Goal: Task Accomplishment & Management: Manage account settings

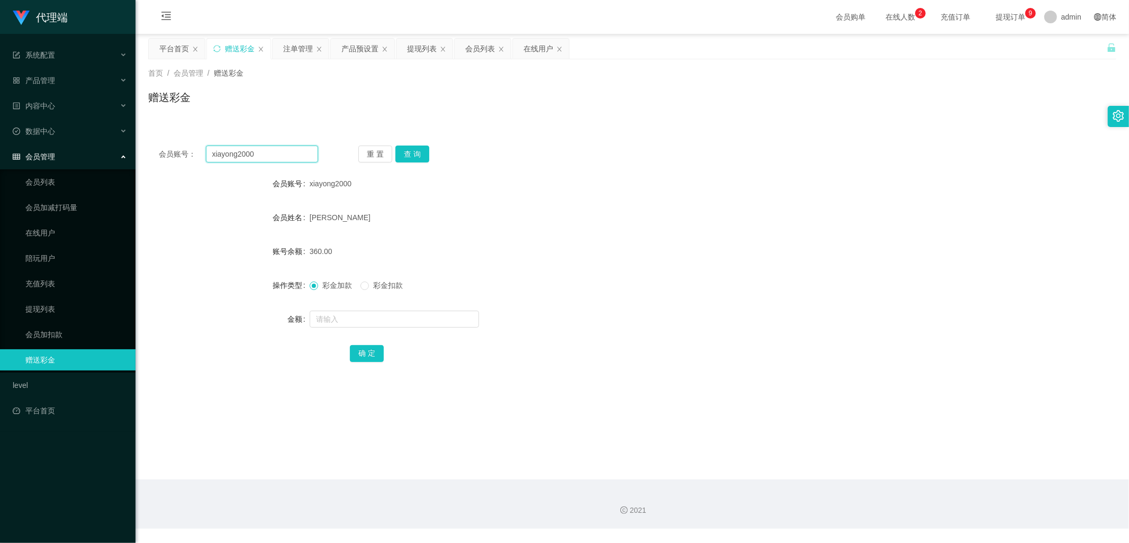
drag, startPoint x: 268, startPoint y: 155, endPoint x: 198, endPoint y: 152, distance: 69.9
click at [198, 152] on div "会员账号： xiayong2000" at bounding box center [238, 154] width 159 height 17
type input "87560336"
click at [419, 152] on button "查 询" at bounding box center [412, 154] width 34 height 17
click at [364, 329] on div at bounding box center [592, 319] width 565 height 21
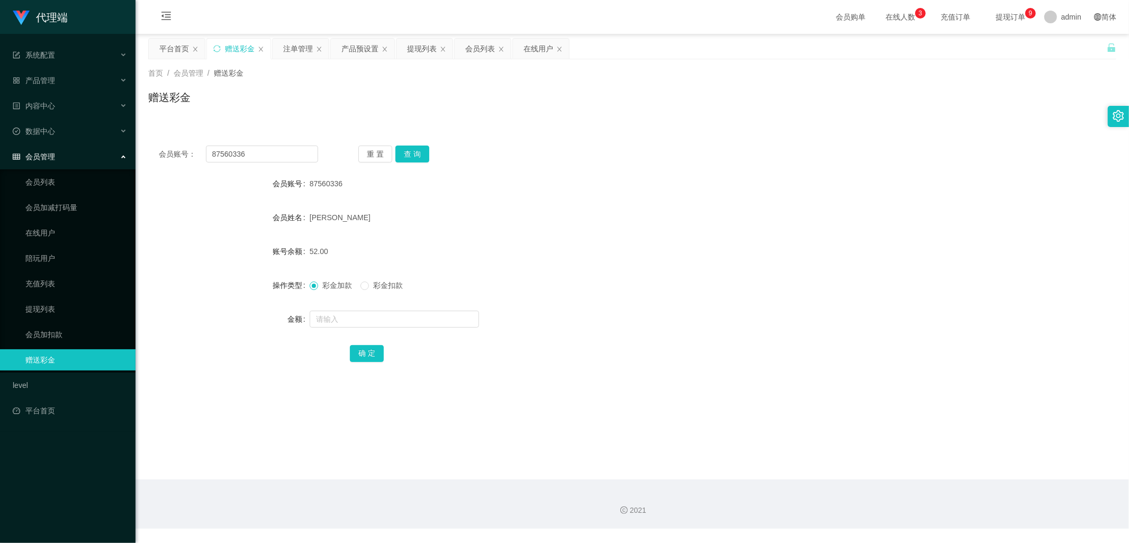
click at [429, 157] on div "重 置 查 询" at bounding box center [437, 154] width 159 height 17
click at [427, 155] on button "查 询" at bounding box center [412, 154] width 34 height 17
click at [342, 321] on input "text" at bounding box center [394, 319] width 169 height 17
type input "888"
click at [367, 351] on button "确 定" at bounding box center [367, 353] width 34 height 17
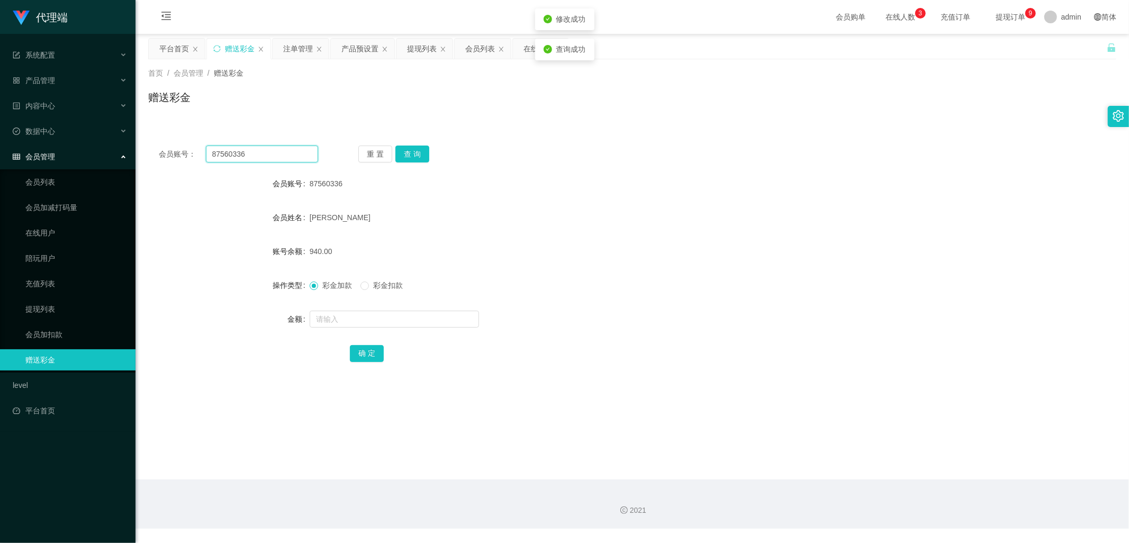
drag, startPoint x: 251, startPoint y: 149, endPoint x: 199, endPoint y: 156, distance: 52.8
click at [199, 156] on div "会员账号： 87560336" at bounding box center [238, 154] width 159 height 17
drag, startPoint x: 292, startPoint y: 46, endPoint x: 408, endPoint y: 143, distance: 151.1
click at [292, 46] on div "注单管理" at bounding box center [298, 49] width 30 height 20
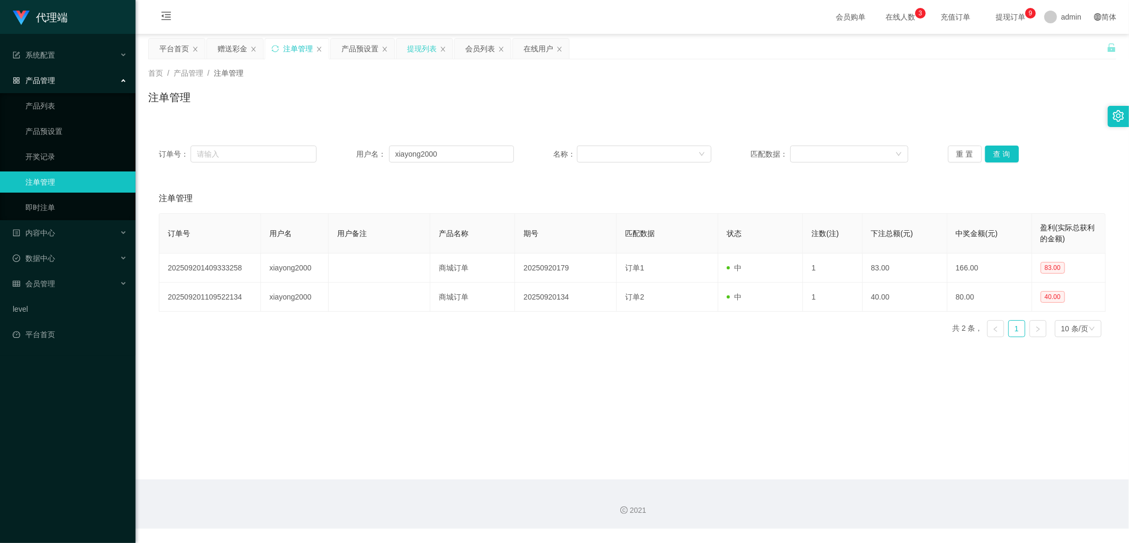
click at [418, 49] on div "提现列表" at bounding box center [422, 49] width 30 height 20
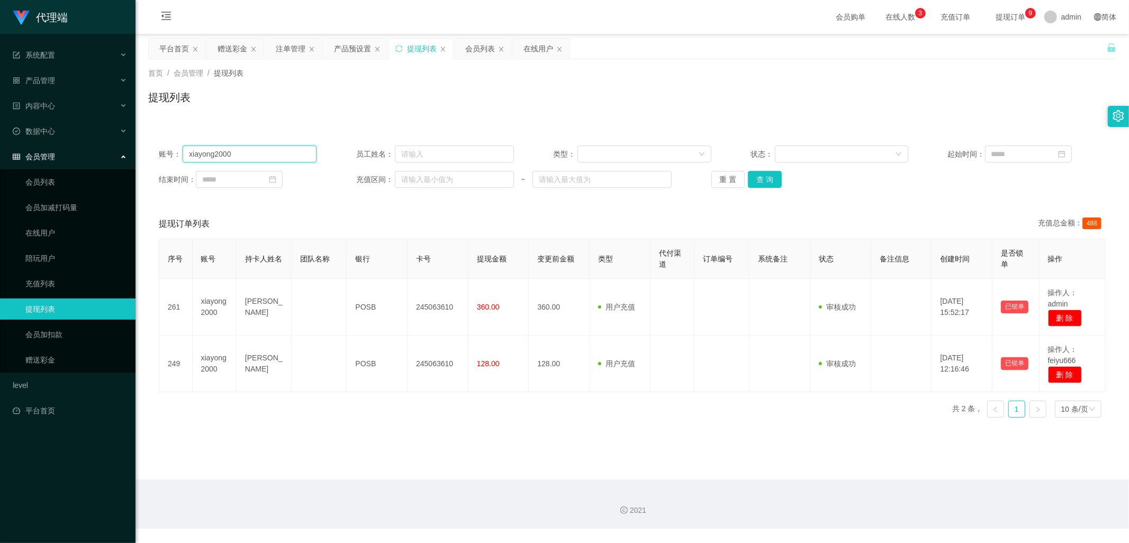
drag, startPoint x: 261, startPoint y: 148, endPoint x: 175, endPoint y: 150, distance: 86.8
click at [175, 150] on div "账号： xiayong2000" at bounding box center [238, 154] width 158 height 17
paste input "87560336"
type input "87560336"
click at [772, 179] on button "查 询" at bounding box center [765, 179] width 34 height 17
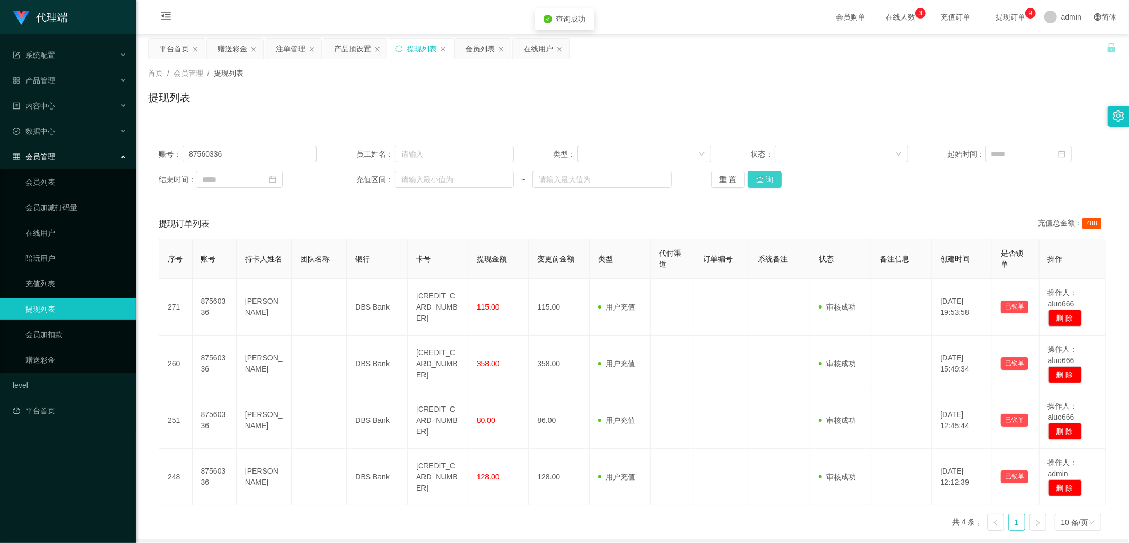
click at [772, 179] on button "查 询" at bounding box center [765, 179] width 34 height 17
click at [346, 48] on div "产品预设置" at bounding box center [352, 49] width 37 height 20
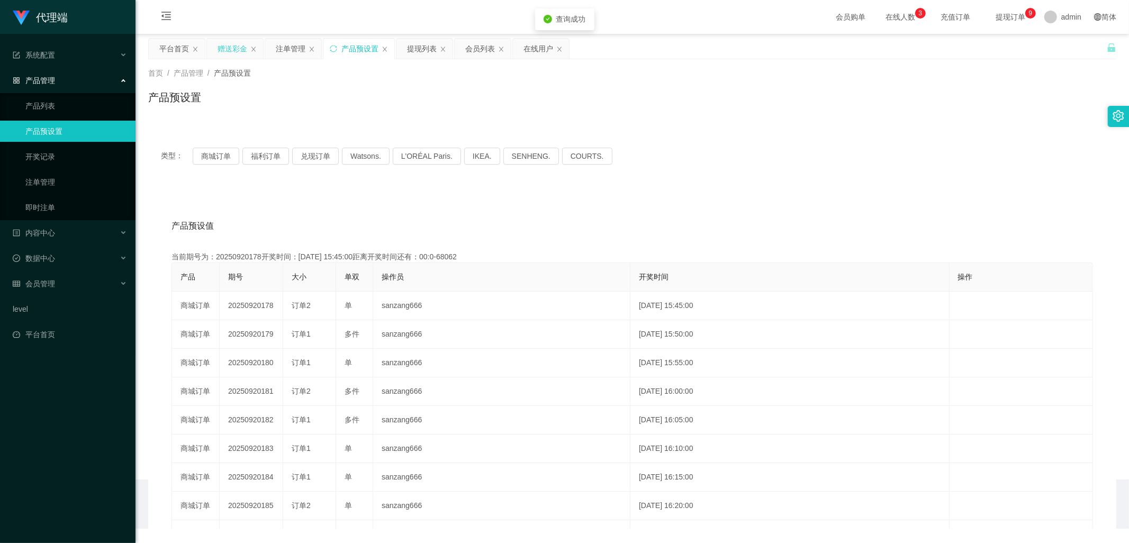
click at [234, 46] on div "赠送彩金" at bounding box center [233, 49] width 30 height 20
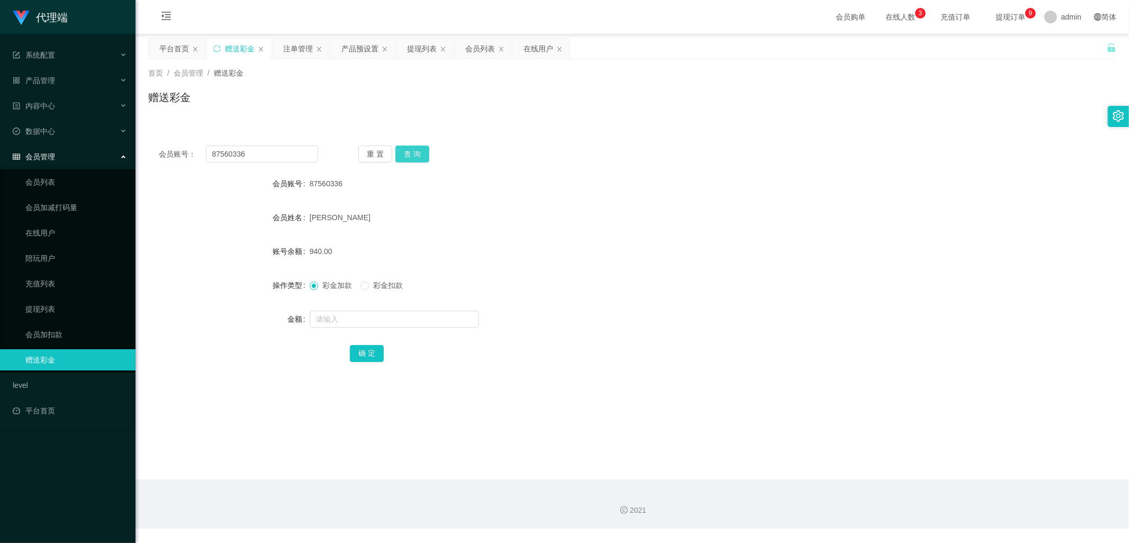
drag, startPoint x: 421, startPoint y: 151, endPoint x: 395, endPoint y: 203, distance: 58.5
click at [421, 151] on button "查 询" at bounding box center [412, 154] width 34 height 17
drag, startPoint x: 250, startPoint y: 156, endPoint x: 209, endPoint y: 153, distance: 41.9
click at [209, 153] on input "87560336" at bounding box center [262, 154] width 113 height 17
type input "94688087"
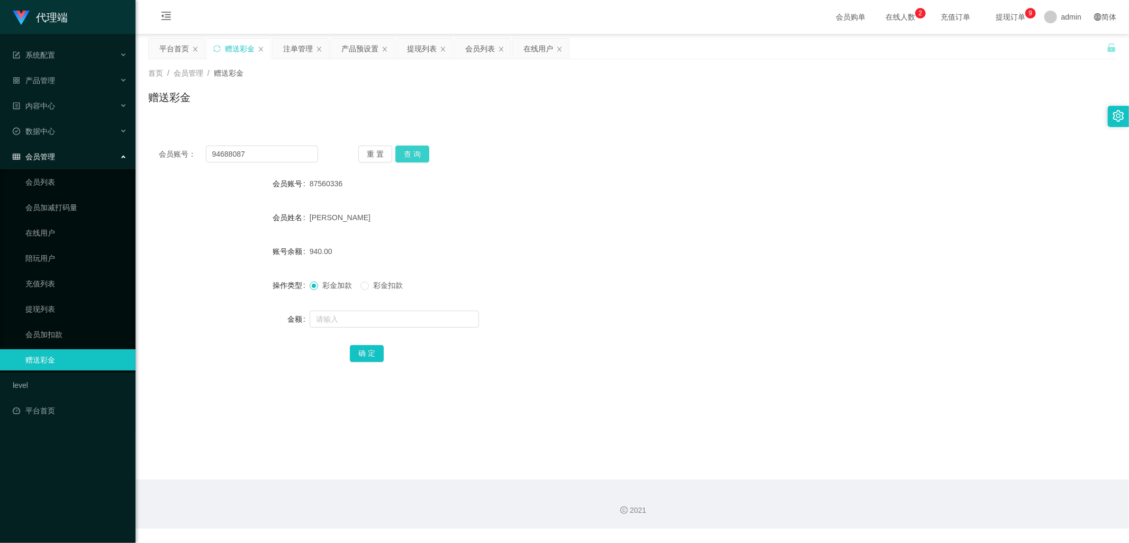
click at [414, 147] on button "查 询" at bounding box center [412, 154] width 34 height 17
click at [411, 154] on button "查 询" at bounding box center [412, 154] width 34 height 17
click at [414, 152] on button "查 询" at bounding box center [412, 154] width 34 height 17
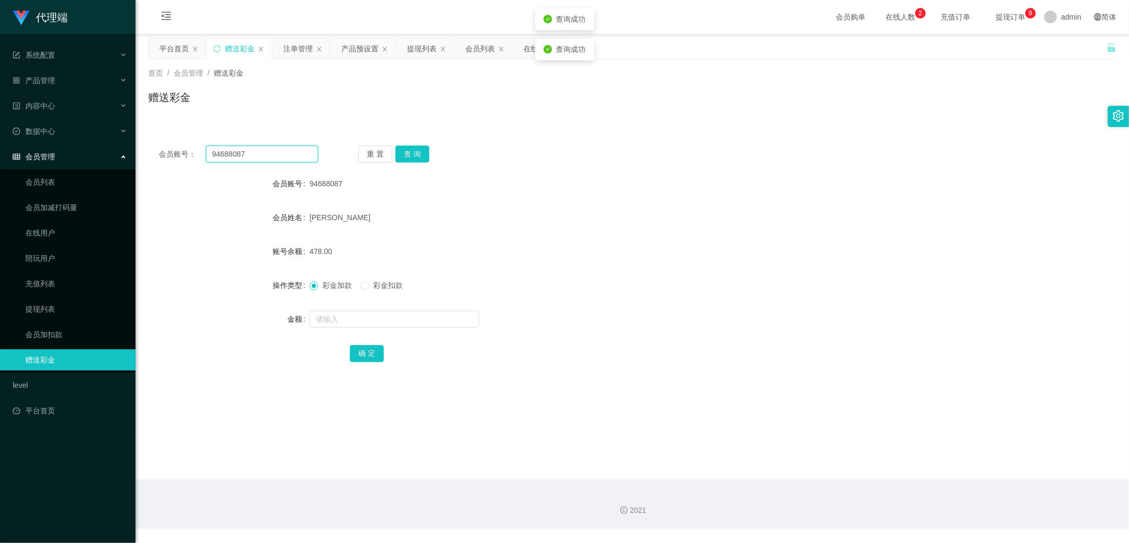
drag, startPoint x: 259, startPoint y: 150, endPoint x: 193, endPoint y: 152, distance: 66.2
click at [193, 152] on div "会员账号： 94688087" at bounding box center [238, 154] width 159 height 17
drag, startPoint x: 294, startPoint y: 51, endPoint x: 352, endPoint y: 204, distance: 163.5
click at [294, 51] on div "注单管理" at bounding box center [298, 49] width 30 height 20
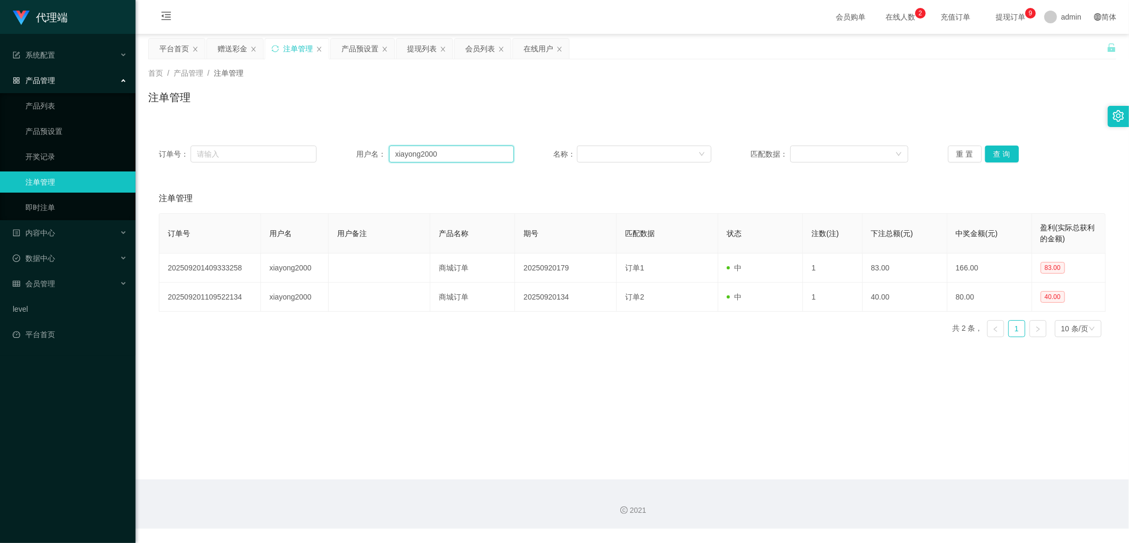
drag, startPoint x: 450, startPoint y: 153, endPoint x: 350, endPoint y: 151, distance: 100.1
click at [341, 152] on div "订单号： 用户名： xiayong2000 名称： 匹配数据： 重 置 查 询" at bounding box center [632, 154] width 947 height 17
paste input "94688087"
type input "94688087"
click at [1002, 151] on button "查 询" at bounding box center [1002, 154] width 34 height 17
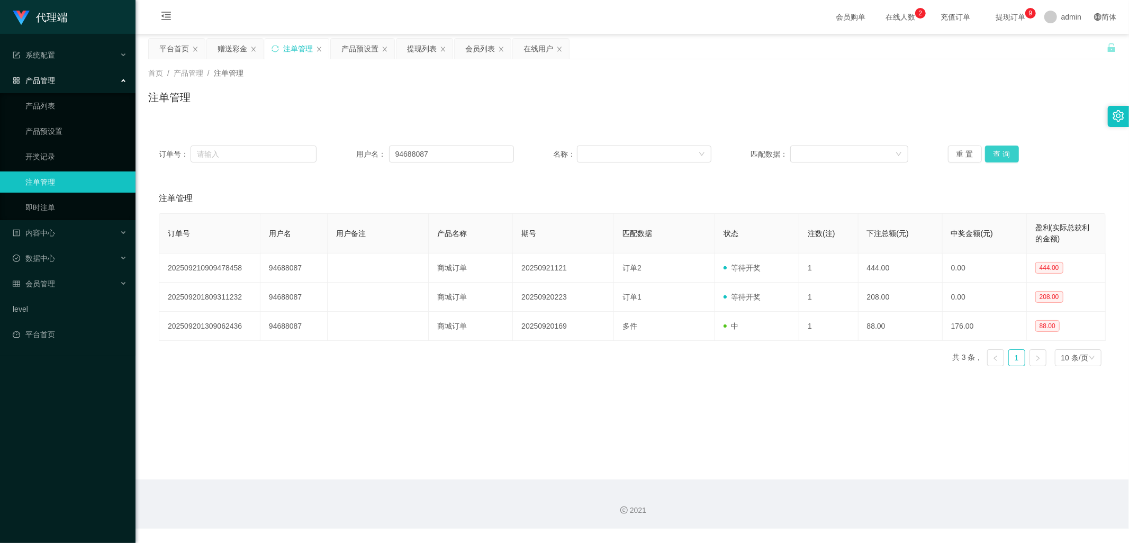
click at [1002, 151] on button "查 询" at bounding box center [1002, 154] width 34 height 17
click at [233, 48] on div "赠送彩金" at bounding box center [233, 49] width 30 height 20
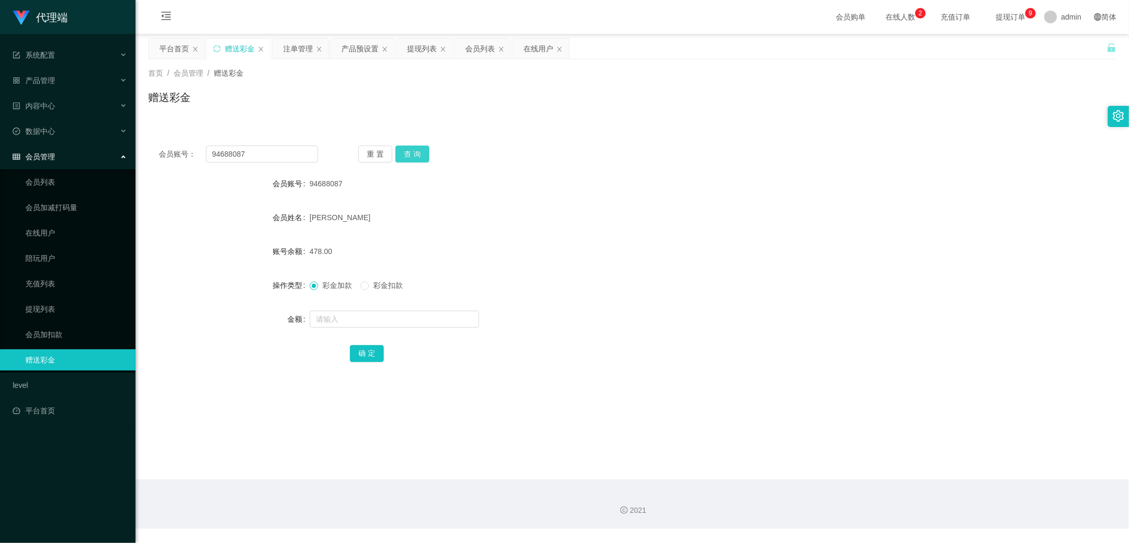
click at [414, 156] on button "查 询" at bounding box center [412, 154] width 34 height 17
click at [415, 158] on button "查 询" at bounding box center [412, 154] width 34 height 17
click at [415, 158] on div "重 置 查 询" at bounding box center [437, 154] width 159 height 17
click at [415, 158] on button "查 询" at bounding box center [412, 154] width 34 height 17
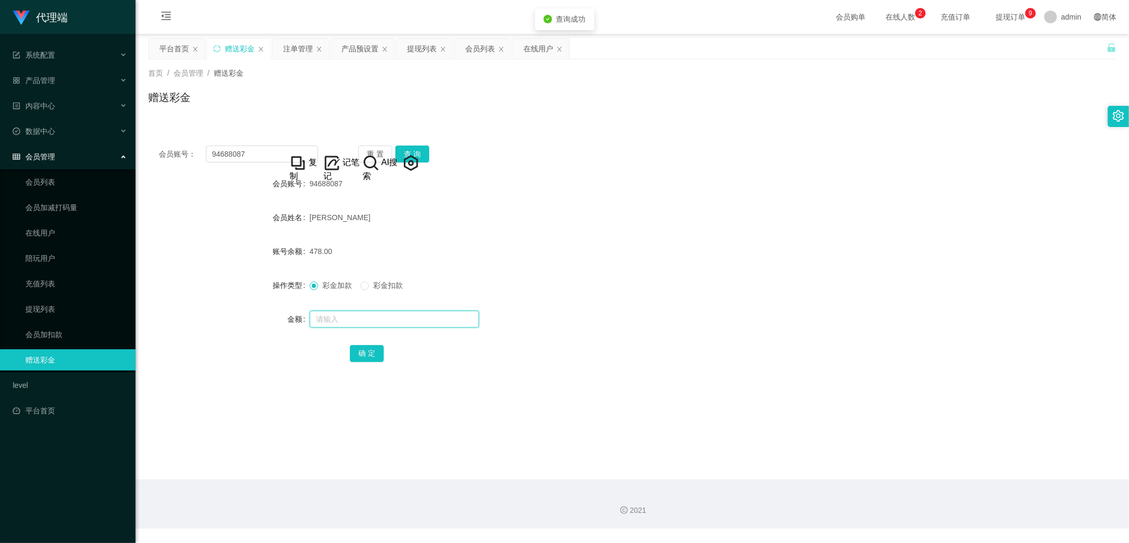
click at [351, 319] on input "text" at bounding box center [394, 319] width 169 height 17
drag, startPoint x: 410, startPoint y: 157, endPoint x: 408, endPoint y: 170, distance: 13.9
click at [410, 157] on button "查 询" at bounding box center [412, 154] width 34 height 17
click at [355, 320] on input "text" at bounding box center [394, 319] width 169 height 17
type input "888"
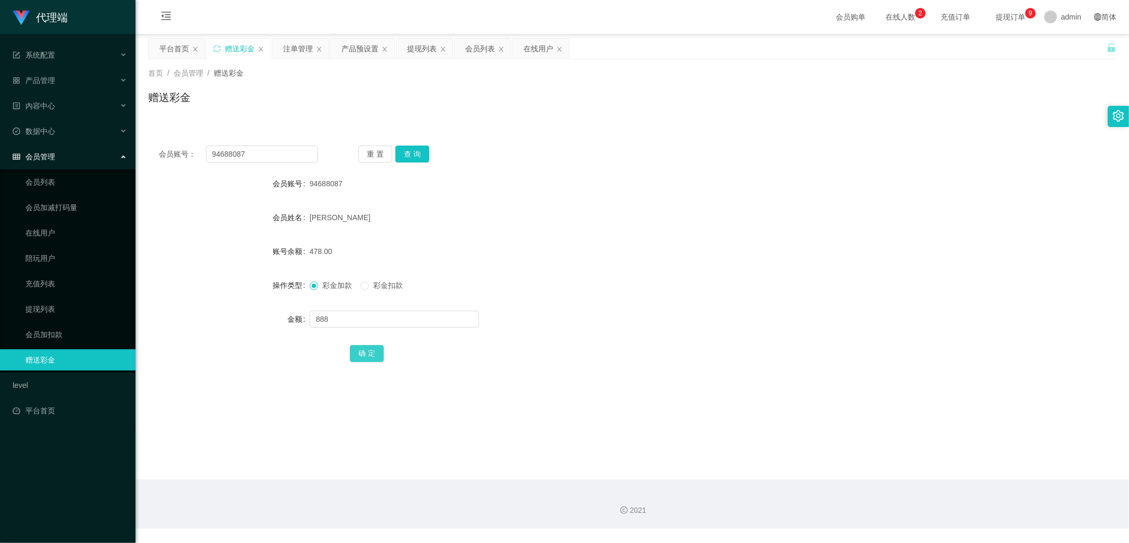
click at [371, 359] on button "确 定" at bounding box center [367, 353] width 34 height 17
click at [355, 54] on div "产品预设置" at bounding box center [359, 49] width 37 height 20
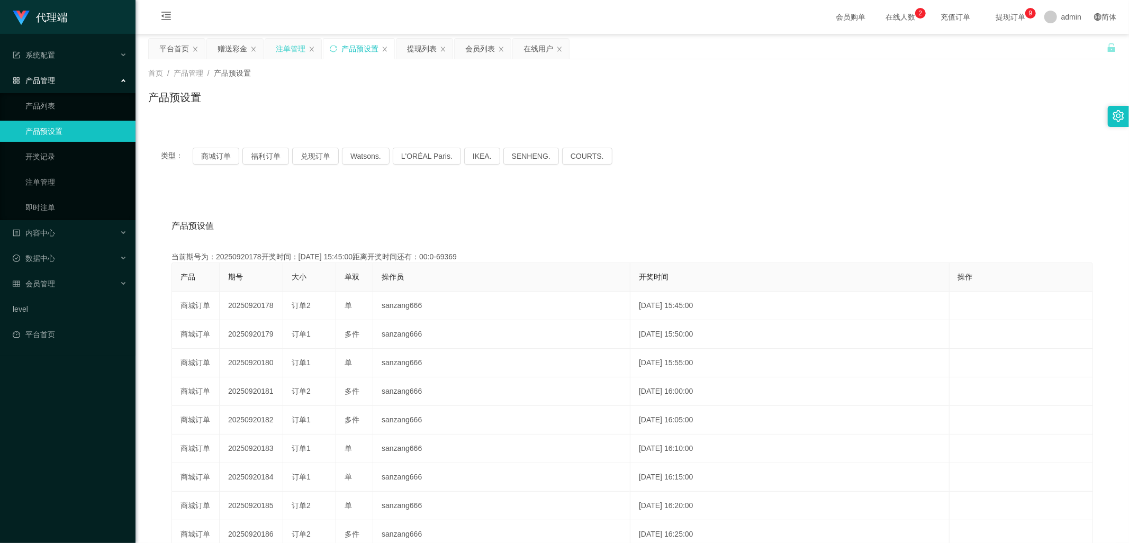
click at [282, 48] on div "注单管理" at bounding box center [291, 49] width 30 height 20
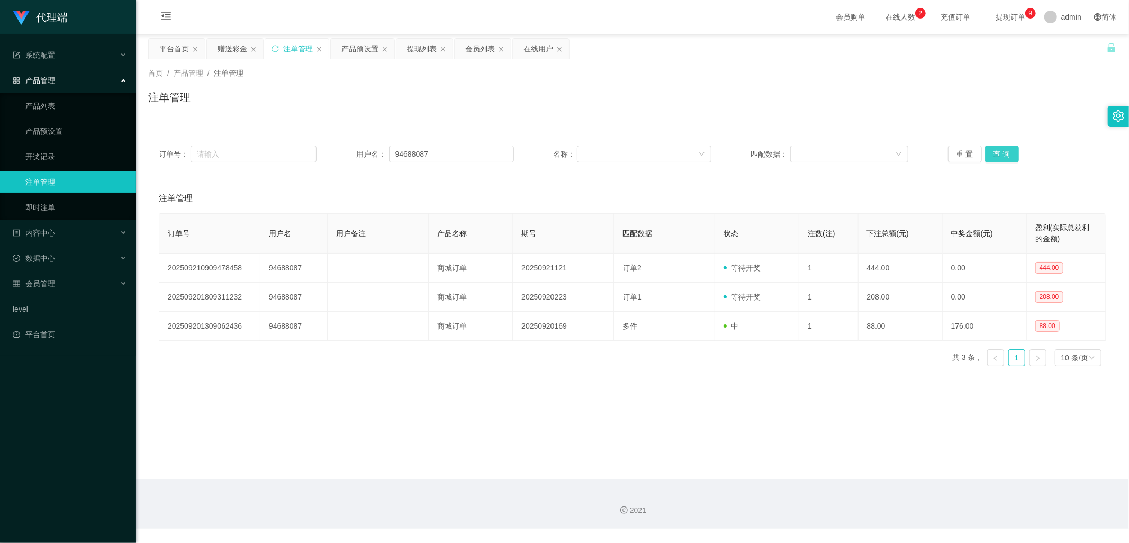
click at [999, 151] on button "查 询" at bounding box center [1002, 154] width 34 height 17
click at [997, 152] on button "查 询" at bounding box center [1002, 154] width 34 height 17
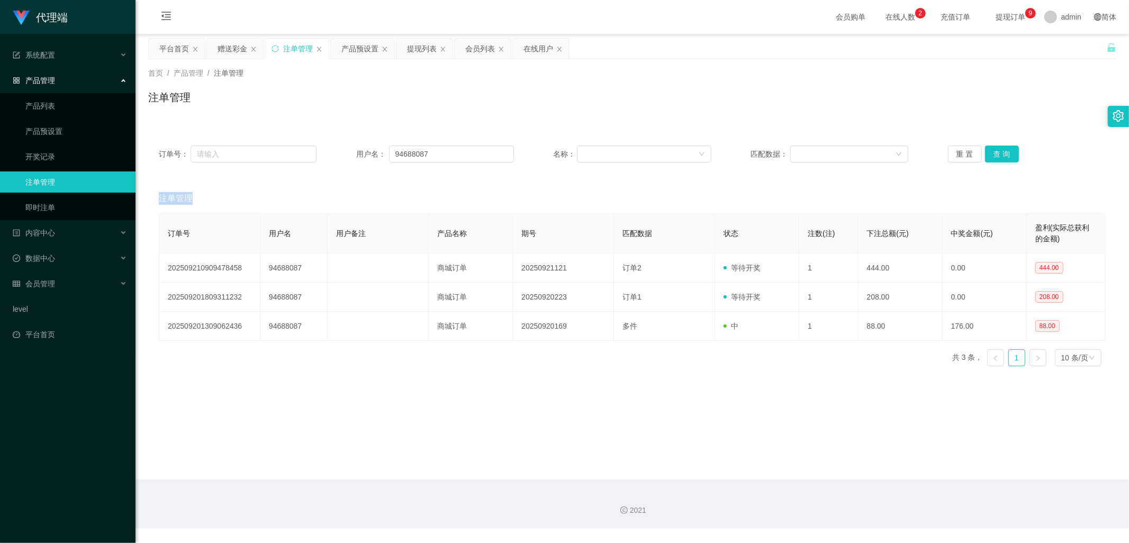
click at [997, 152] on div "重 置 查 询" at bounding box center [1027, 154] width 158 height 17
drag, startPoint x: 997, startPoint y: 152, endPoint x: 1075, endPoint y: 0, distance: 170.9
click at [997, 152] on button "查 询" at bounding box center [1002, 154] width 34 height 17
drag, startPoint x: 234, startPoint y: 49, endPoint x: 372, endPoint y: 76, distance: 140.9
click at [234, 48] on div "赠送彩金" at bounding box center [233, 49] width 30 height 20
